Goal: Task Accomplishment & Management: Manage account settings

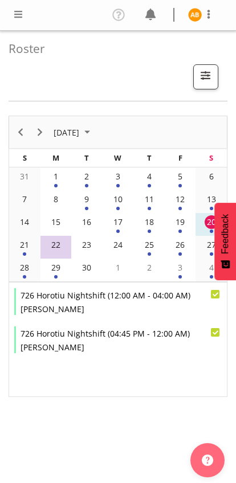
click at [13, 11] on span at bounding box center [18, 14] width 14 height 14
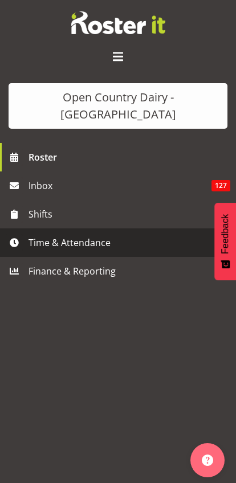
click at [30, 234] on span "Time & Attendance" at bounding box center [120, 242] width 185 height 17
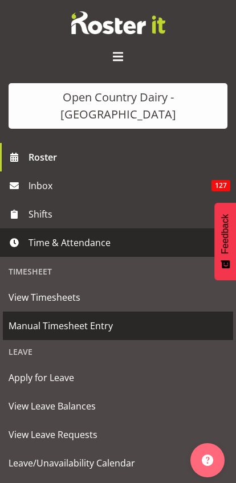
click at [15, 317] on span "Manual Timesheet Entry" at bounding box center [118, 325] width 219 height 17
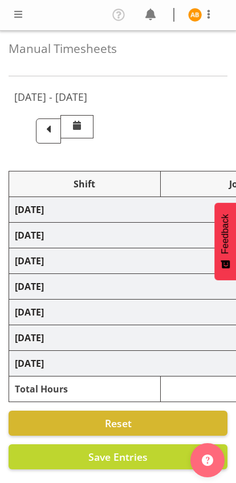
select select "78954"
select select "78987"
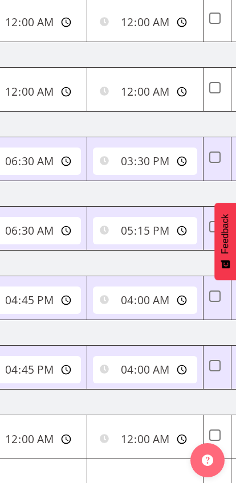
scroll to position [0, 459]
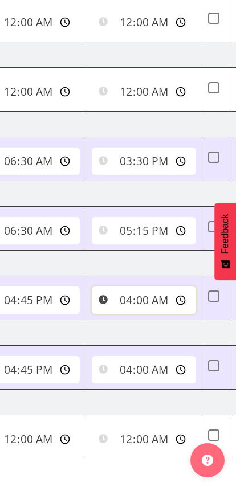
click at [111, 295] on input "04:00:00" at bounding box center [144, 300] width 104 height 27
type input "05:00:00"
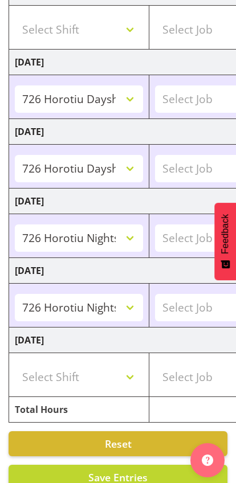
scroll to position [310, 0]
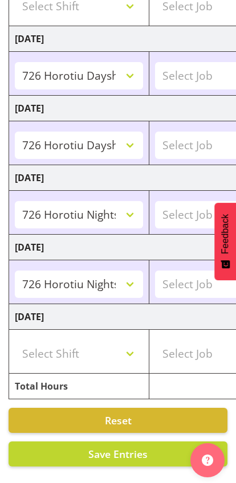
click at [129, 456] on span "Save Entries" at bounding box center [117, 454] width 59 height 14
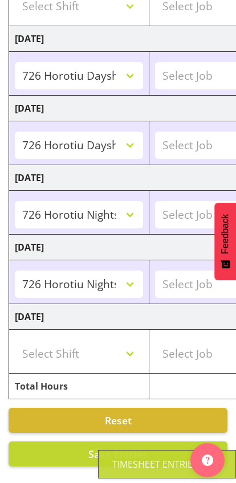
click at [74, 456] on button "Save Entries" at bounding box center [118, 453] width 219 height 25
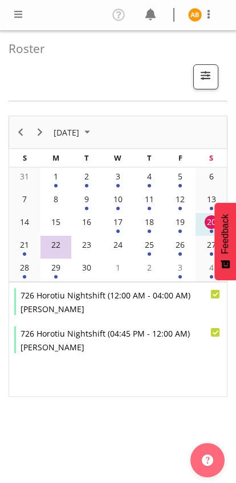
click at [205, 13] on span at bounding box center [209, 14] width 14 height 14
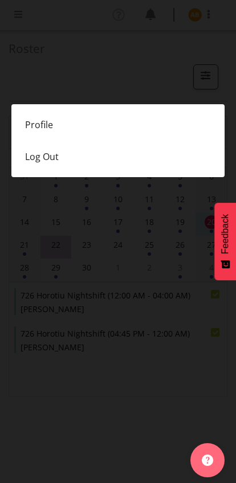
click at [28, 122] on link "Profile" at bounding box center [117, 125] width 213 height 32
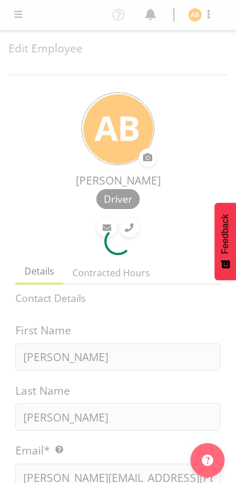
select select "TimelineWeek"
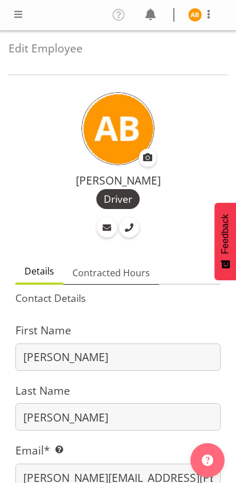
click at [122, 267] on span "Contracted Hours" at bounding box center [110, 273] width 77 height 14
